Goal: Task Accomplishment & Management: Complete application form

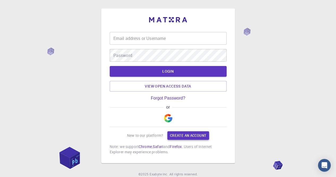
click at [194, 132] on link "Create an account" at bounding box center [188, 135] width 42 height 8
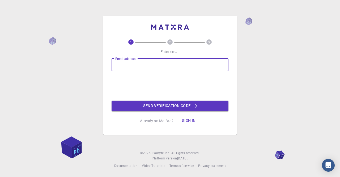
click at [117, 65] on input "Email address" at bounding box center [170, 64] width 117 height 13
type input "[EMAIL_ADDRESS][DOMAIN_NAME]"
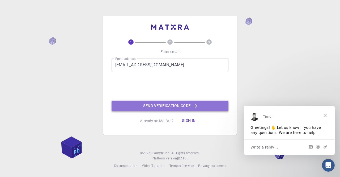
click at [159, 105] on button "Send verification code" at bounding box center [170, 105] width 117 height 11
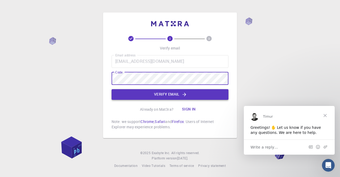
click at [160, 97] on button "Verify email" at bounding box center [170, 94] width 117 height 11
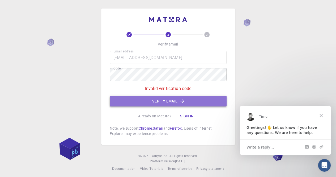
click at [156, 99] on button "Verify email" at bounding box center [168, 101] width 117 height 11
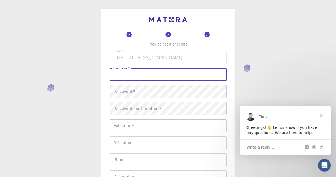
click at [123, 77] on input "username   *" at bounding box center [168, 74] width 117 height 13
type input "[EMAIL_ADDRESS][DOMAIN_NAME]"
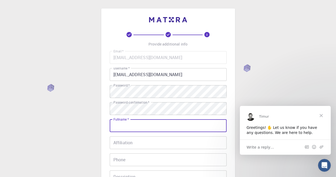
click at [126, 122] on input "Fullname   *" at bounding box center [168, 125] width 117 height 13
type input "[PERSON_NAME]"
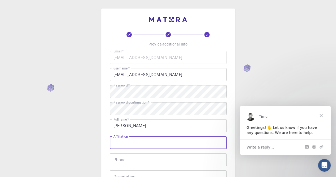
click at [125, 143] on input "Affiliation" at bounding box center [168, 142] width 117 height 13
type input "[GEOGRAPHIC_DATA]"
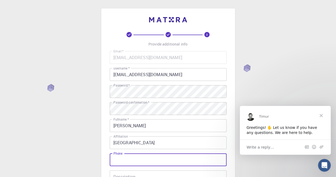
click at [127, 161] on input "Phone" at bounding box center [168, 159] width 117 height 13
type input "[PHONE_NUMBER]"
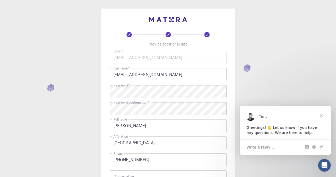
drag, startPoint x: 335, startPoint y: 62, endPoint x: 337, endPoint y: 61, distance: 2.8
click at [336, 61] on html "3 Provide additional info Email   * [EMAIL_ADDRESS][DOMAIN_NAME] Email   * user…" at bounding box center [168, 135] width 336 height 270
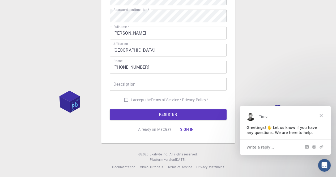
scroll to position [94, 0]
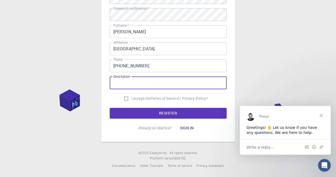
click at [118, 83] on input "Description" at bounding box center [168, 82] width 117 height 13
type input "Lecturer"
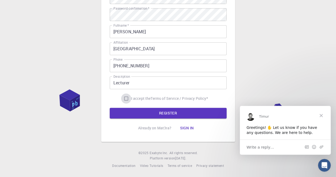
click at [124, 99] on input "I accept the Terms of Service / Privacy Policy *" at bounding box center [126, 98] width 10 height 10
checkbox input "true"
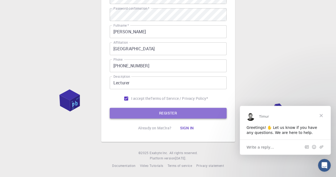
click at [157, 114] on button "REGISTER" at bounding box center [168, 113] width 117 height 11
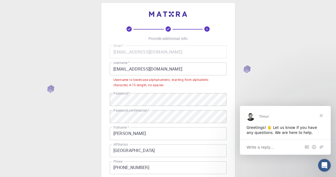
scroll to position [0, 0]
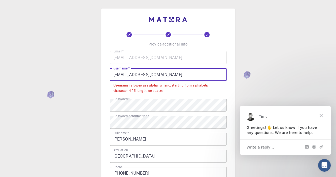
click at [182, 73] on input "[EMAIL_ADDRESS][DOMAIN_NAME]" at bounding box center [168, 74] width 117 height 13
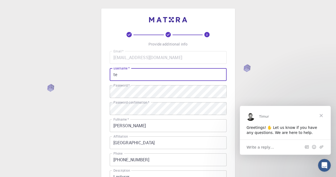
type input "t"
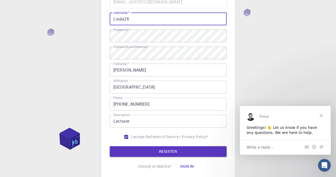
scroll to position [94, 0]
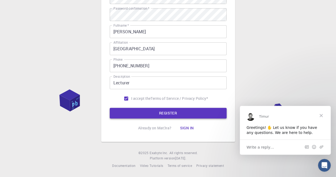
click at [167, 113] on button "REGISTER" at bounding box center [168, 113] width 117 height 11
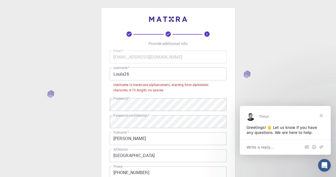
scroll to position [0, 0]
click at [137, 71] on input "Loula26" at bounding box center [168, 74] width 117 height 13
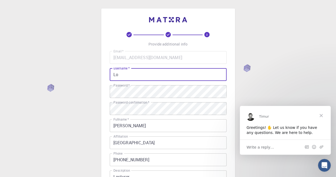
type input "L"
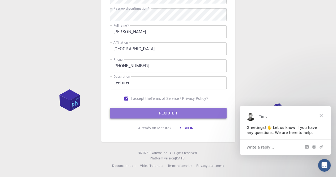
click at [179, 113] on button "REGISTER" at bounding box center [168, 113] width 117 height 11
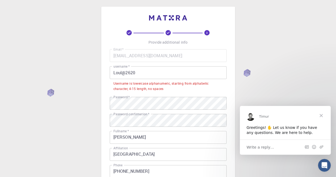
scroll to position [0, 0]
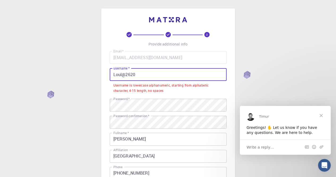
click at [174, 75] on input "Loul@2620" at bounding box center [168, 74] width 117 height 13
click at [114, 74] on input "Loul@2620" at bounding box center [168, 74] width 117 height 13
click at [116, 74] on input "Loul@2620" at bounding box center [168, 74] width 117 height 13
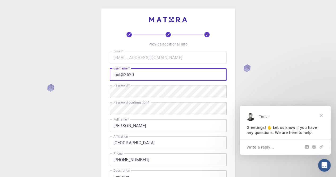
scroll to position [94, 0]
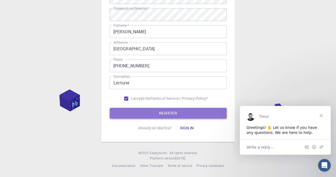
click at [161, 110] on button "REGISTER" at bounding box center [168, 113] width 117 height 11
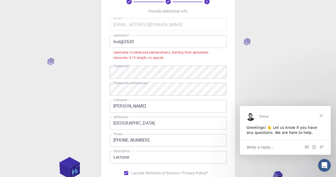
scroll to position [0, 0]
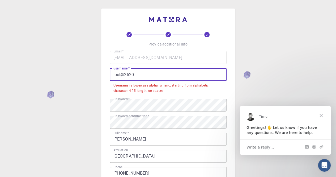
drag, startPoint x: 134, startPoint y: 74, endPoint x: 100, endPoint y: 76, distance: 34.6
click at [100, 76] on div "3 Provide additional info Email   * [EMAIL_ADDRESS][DOMAIN_NAME] Email   * user…" at bounding box center [168, 142] width 336 height 284
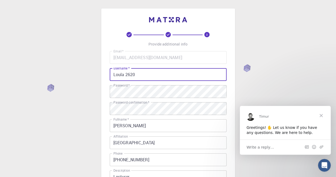
click at [123, 75] on input "Loula 2620" at bounding box center [168, 74] width 117 height 13
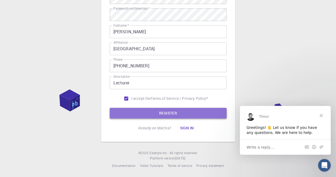
click at [164, 111] on button "REGISTER" at bounding box center [168, 113] width 117 height 11
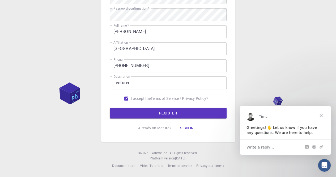
scroll to position [0, 0]
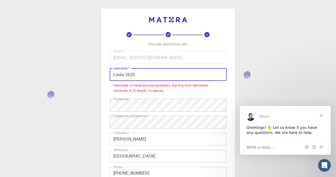
drag, startPoint x: 139, startPoint y: 74, endPoint x: 82, endPoint y: 74, distance: 57.1
click at [82, 74] on div "3 Provide additional info Email   * [EMAIL_ADDRESS][DOMAIN_NAME] Email   * user…" at bounding box center [168, 142] width 336 height 284
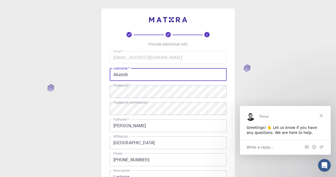
drag, startPoint x: 116, startPoint y: 76, endPoint x: 110, endPoint y: 76, distance: 5.6
click at [110, 76] on input "Aliatelli" at bounding box center [168, 74] width 117 height 13
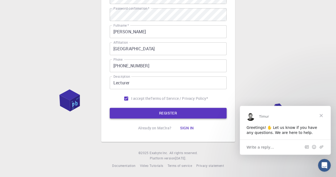
type input "aliatelli"
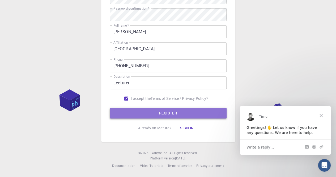
click at [161, 114] on button "REGISTER" at bounding box center [168, 113] width 117 height 11
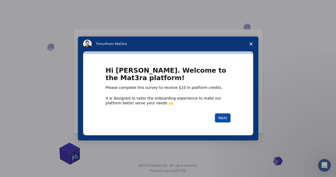
click at [223, 121] on button "Next" at bounding box center [223, 117] width 16 height 9
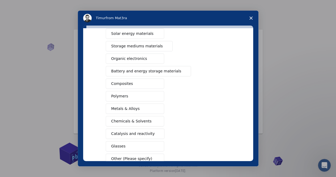
scroll to position [45, 0]
click at [112, 95] on span "Polymers" at bounding box center [119, 96] width 17 height 6
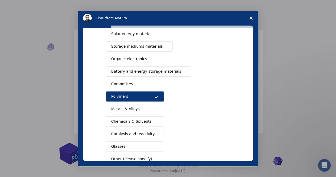
click at [113, 82] on span "Composites" at bounding box center [122, 84] width 22 height 6
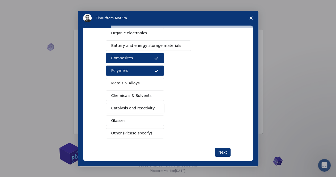
scroll to position [78, 0]
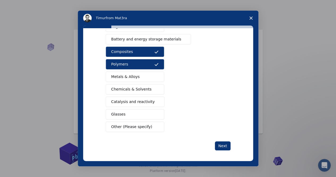
click at [122, 127] on button "Other (Please specify)" at bounding box center [135, 126] width 58 height 10
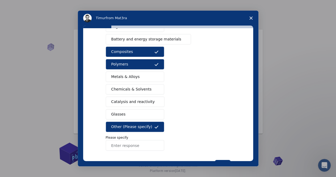
click at [124, 144] on input "Enter response" at bounding box center [135, 145] width 58 height 11
type input "enzymes"
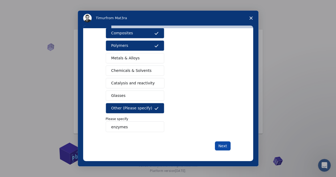
click at [221, 144] on button "Next" at bounding box center [223, 145] width 16 height 9
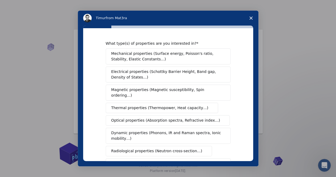
click at [111, 50] on button "Mechanical properties (Surface energy, Poisson's ratio, Stability, Elastic Cons…" at bounding box center [168, 56] width 125 height 16
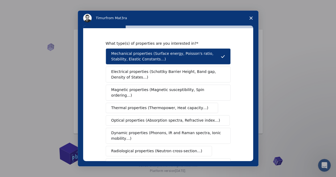
click at [116, 74] on span "Electrical properties (Schottky Barrier Height, Band gap, Density of States…)" at bounding box center [166, 74] width 110 height 11
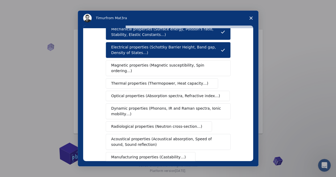
scroll to position [25, 0]
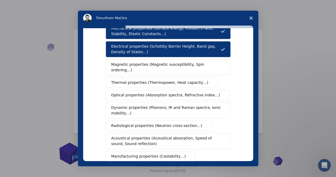
click at [108, 63] on button "Magnetic properties (Magnetic susceptibility, Spin ordering…)" at bounding box center [168, 67] width 125 height 16
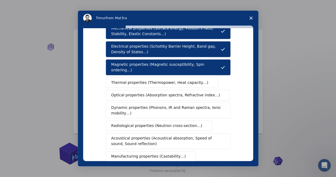
click at [108, 77] on button "Thermal properties (Thermopower, Heat capacity…)" at bounding box center [162, 82] width 113 height 10
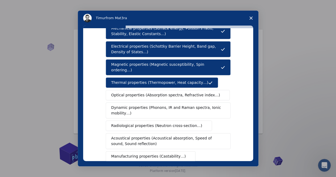
click at [112, 92] on button "Optical properties (Absorption spectra, Refractive index…)" at bounding box center [168, 95] width 124 height 10
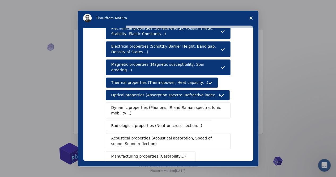
click at [111, 102] on button "Dynamic properties (Phonons, IR and Raman spectra, Ionic mobility…)" at bounding box center [168, 110] width 125 height 16
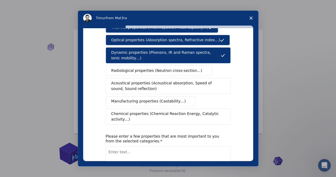
scroll to position [80, 0]
click at [119, 98] on span "Manufacturing properties (Castability…)" at bounding box center [148, 101] width 75 height 6
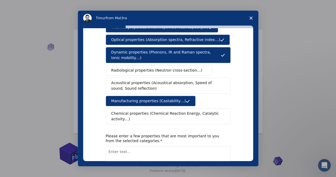
scroll to position [105, 0]
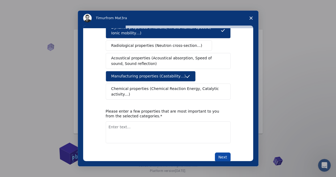
click at [222, 152] on button "Next" at bounding box center [223, 156] width 16 height 9
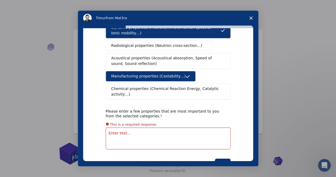
drag, startPoint x: 250, startPoint y: 115, endPoint x: 251, endPoint y: 109, distance: 5.7
click at [251, 109] on div "What type(s) of properties are you interested in? Mechanical properties (Surfac…" at bounding box center [168, 94] width 170 height 132
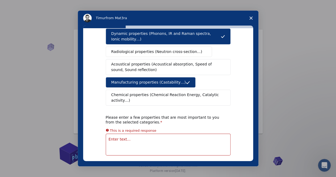
scroll to position [112, 0]
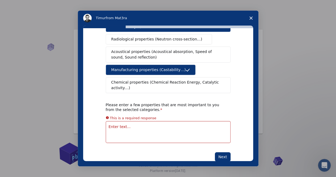
click at [131, 121] on textarea "Enter text..." at bounding box center [168, 132] width 125 height 22
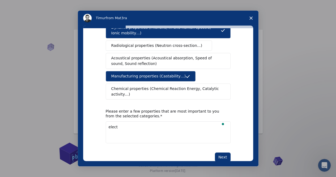
scroll to position [105, 0]
type textarea "electrical and dynamic properties"
click at [222, 152] on button "Next" at bounding box center [223, 156] width 16 height 9
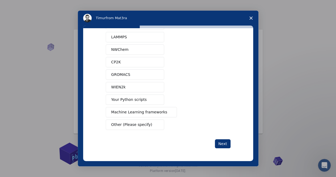
scroll to position [0, 0]
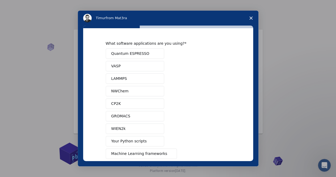
click at [222, 143] on div "Quantum ESPRESSO VASP LAMMPS NWChem CP2K GROMACS WIEN2k Your Python scripts Mac…" at bounding box center [168, 109] width 125 height 123
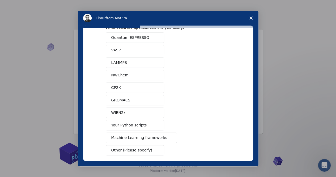
scroll to position [19, 0]
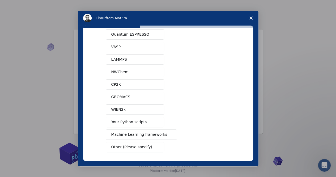
click at [123, 98] on span "GROMACS" at bounding box center [120, 97] width 19 height 6
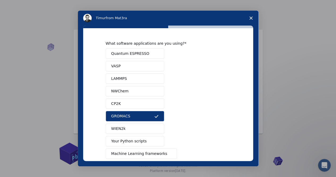
scroll to position [40, 0]
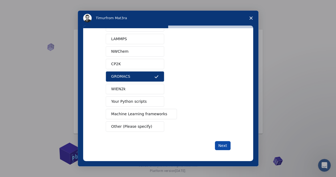
click at [219, 144] on button "Next" at bounding box center [223, 145] width 16 height 9
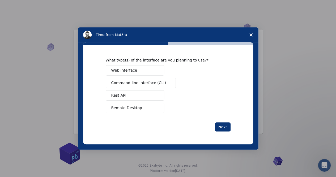
click at [143, 80] on span "Command-line interface (CLI)" at bounding box center [138, 83] width 55 height 6
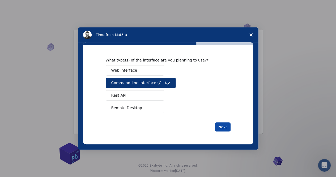
click at [221, 125] on button "Next" at bounding box center [223, 126] width 16 height 9
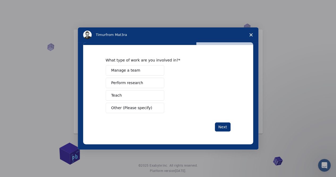
click at [135, 85] on span "Perform research" at bounding box center [127, 83] width 32 height 6
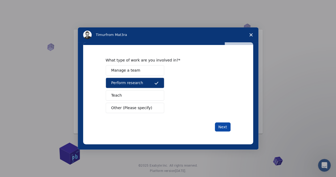
click at [222, 127] on button "Next" at bounding box center [223, 126] width 16 height 9
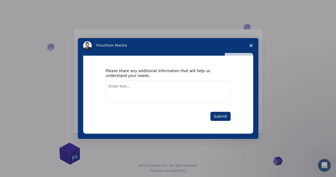
click at [126, 89] on textarea "Enter text..." at bounding box center [168, 91] width 125 height 22
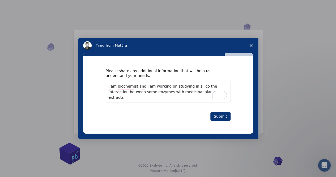
click at [158, 92] on textarea "i am biochemist and i am working on studying in silico the interaction between …" at bounding box center [168, 91] width 125 height 22
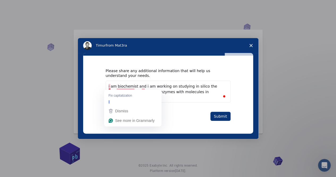
click at [109, 86] on textarea "i am biochemist and i am working on studying in silico the interaction between …" at bounding box center [168, 91] width 125 height 22
click at [110, 99] on div "I" at bounding box center [132, 101] width 51 height 8
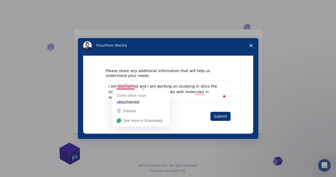
click at [127, 87] on textarea "I am biochemist and i am working on studying in silico the interaction between …" at bounding box center [168, 91] width 125 height 22
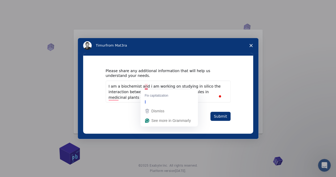
click at [146, 86] on textarea "I am a biochemist and i am working on studying in silico the interaction betwee…" at bounding box center [168, 91] width 125 height 22
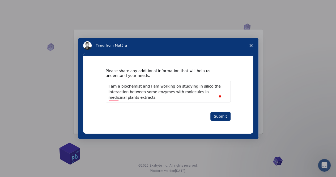
click at [121, 99] on textarea "I am a biochemist and I am working on studying in silico the interaction betwee…" at bounding box center [168, 91] width 125 height 22
click at [0, 0] on span "biochemist" at bounding box center [0, 0] width 0 height 0
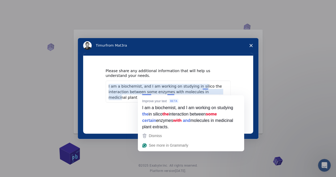
click at [145, 93] on textarea "I am a biochemist, and I am working on studying in silico the interaction betwe…" at bounding box center [168, 91] width 125 height 22
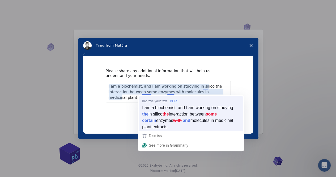
type textarea "I am a biochemist, and I am working on studying the in silico interaction betwe…"
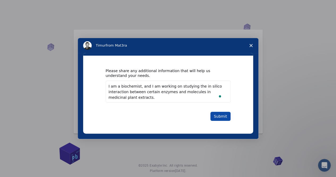
click at [219, 115] on button "Submit" at bounding box center [220, 116] width 20 height 9
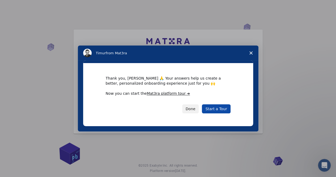
click at [218, 107] on link "Start a Tour" at bounding box center [216, 108] width 28 height 9
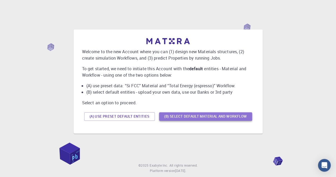
click at [181, 115] on button "(B) Select default material and workflow" at bounding box center [205, 116] width 93 height 8
